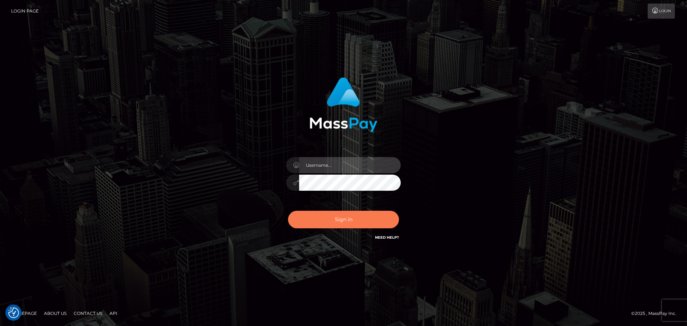
type input "jonathan.ctfo"
click at [349, 224] on button "Sign in" at bounding box center [343, 220] width 111 height 18
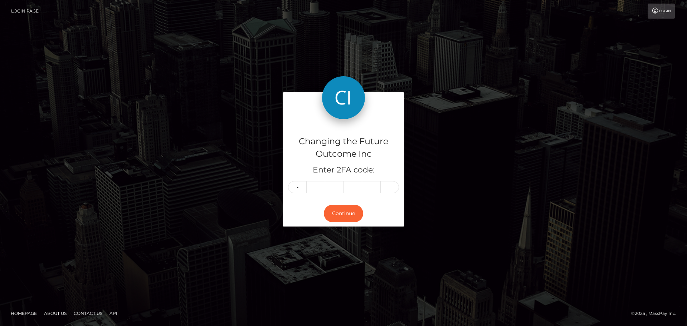
type input "9"
type input "7"
type input "5"
type input "8"
type input "3"
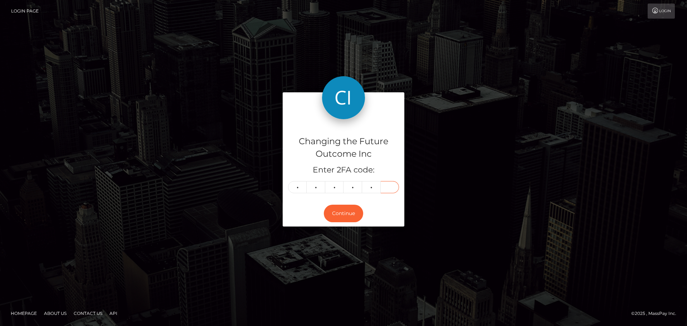
type input "0"
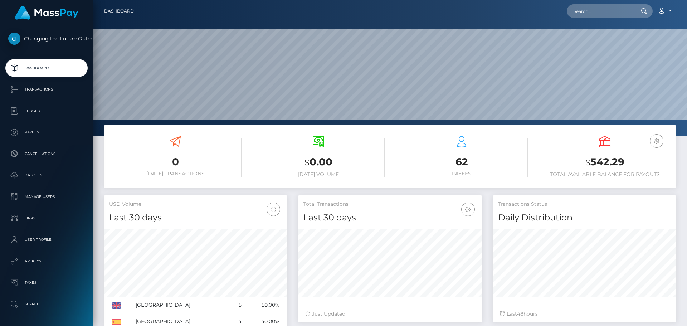
scroll to position [127, 184]
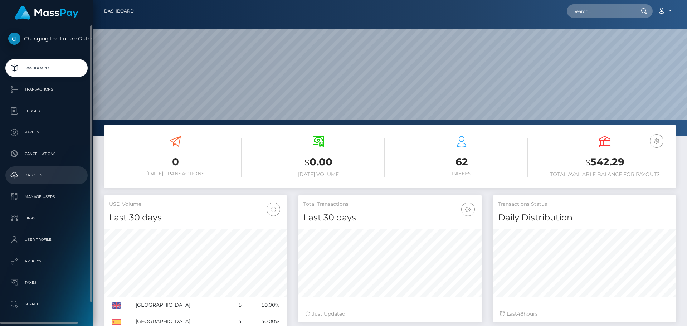
click at [33, 177] on p "Batches" at bounding box center [46, 175] width 77 height 11
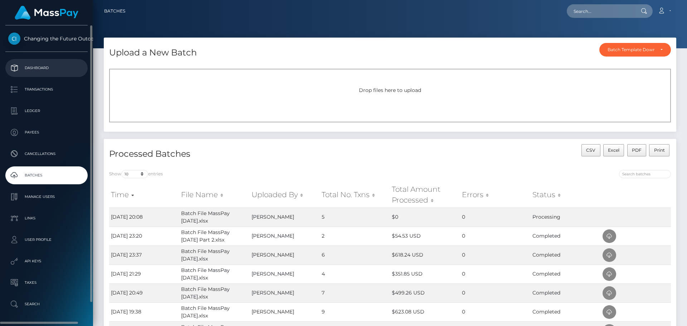
click at [53, 67] on p "Dashboard" at bounding box center [46, 68] width 77 height 11
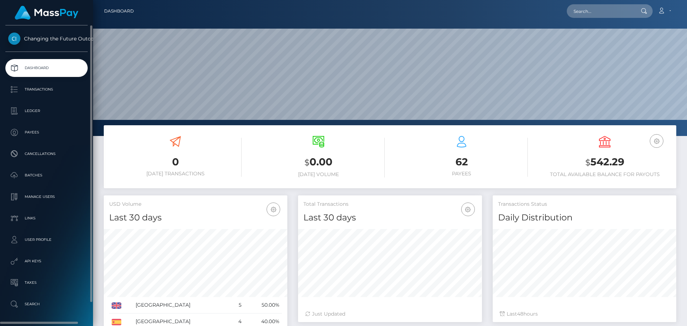
scroll to position [127, 184]
click at [43, 93] on p "Transactions" at bounding box center [46, 89] width 77 height 11
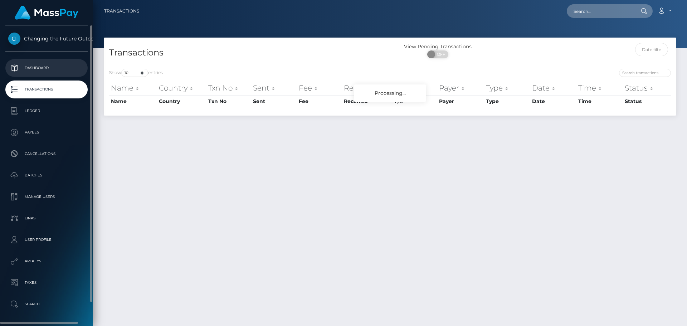
click at [40, 67] on p "Dashboard" at bounding box center [46, 68] width 77 height 11
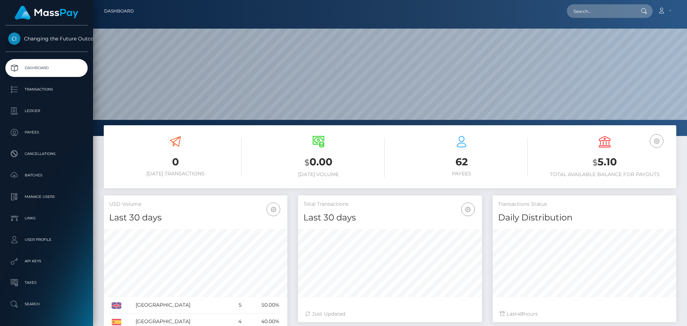
scroll to position [127, 184]
